Goal: Find specific page/section: Find specific page/section

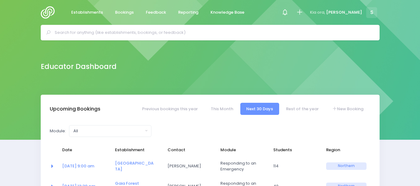
select select "5"
click at [50, 11] on img at bounding box center [50, 12] width 18 height 12
select select "5"
click at [72, 32] on input "text" at bounding box center [213, 32] width 316 height 9
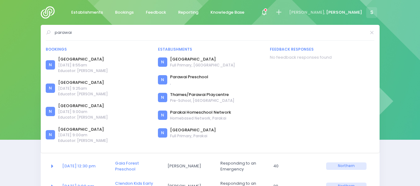
type input "parawai"
